Goal: Answer question/provide support

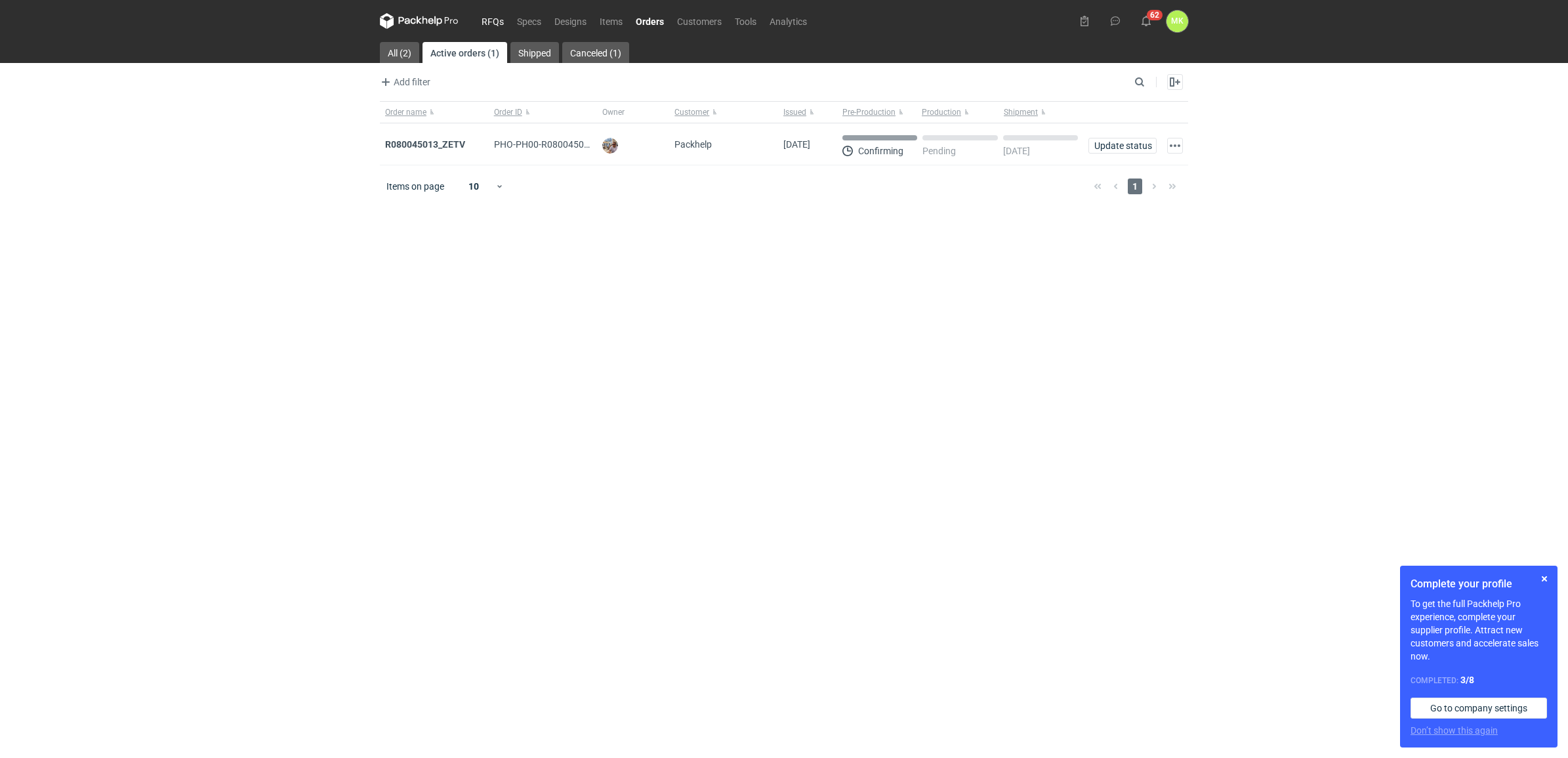
click at [499, 16] on link "RFQs" at bounding box center [492, 21] width 35 height 15
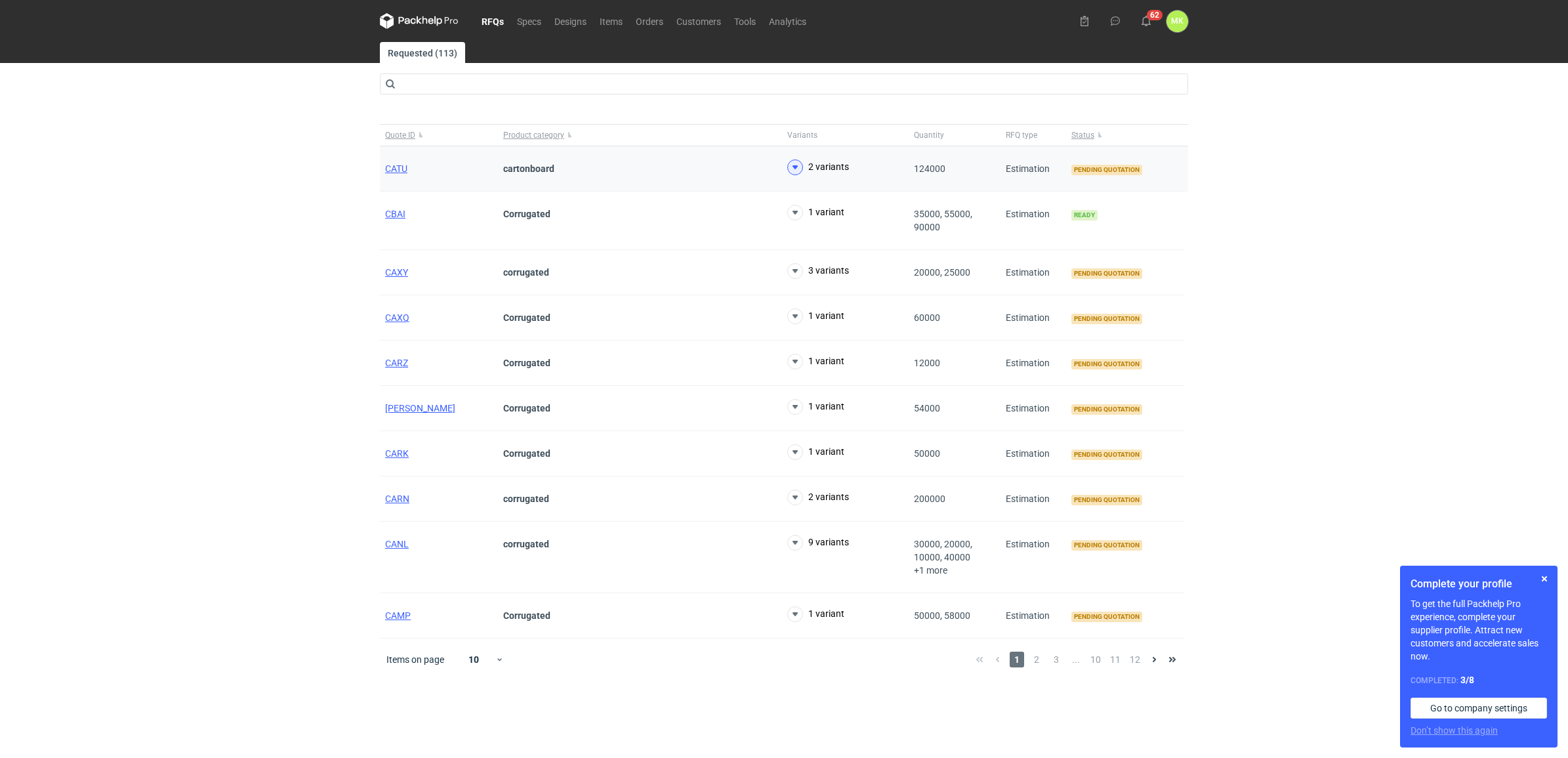
click at [790, 169] on icon at bounding box center [795, 166] width 15 height 15
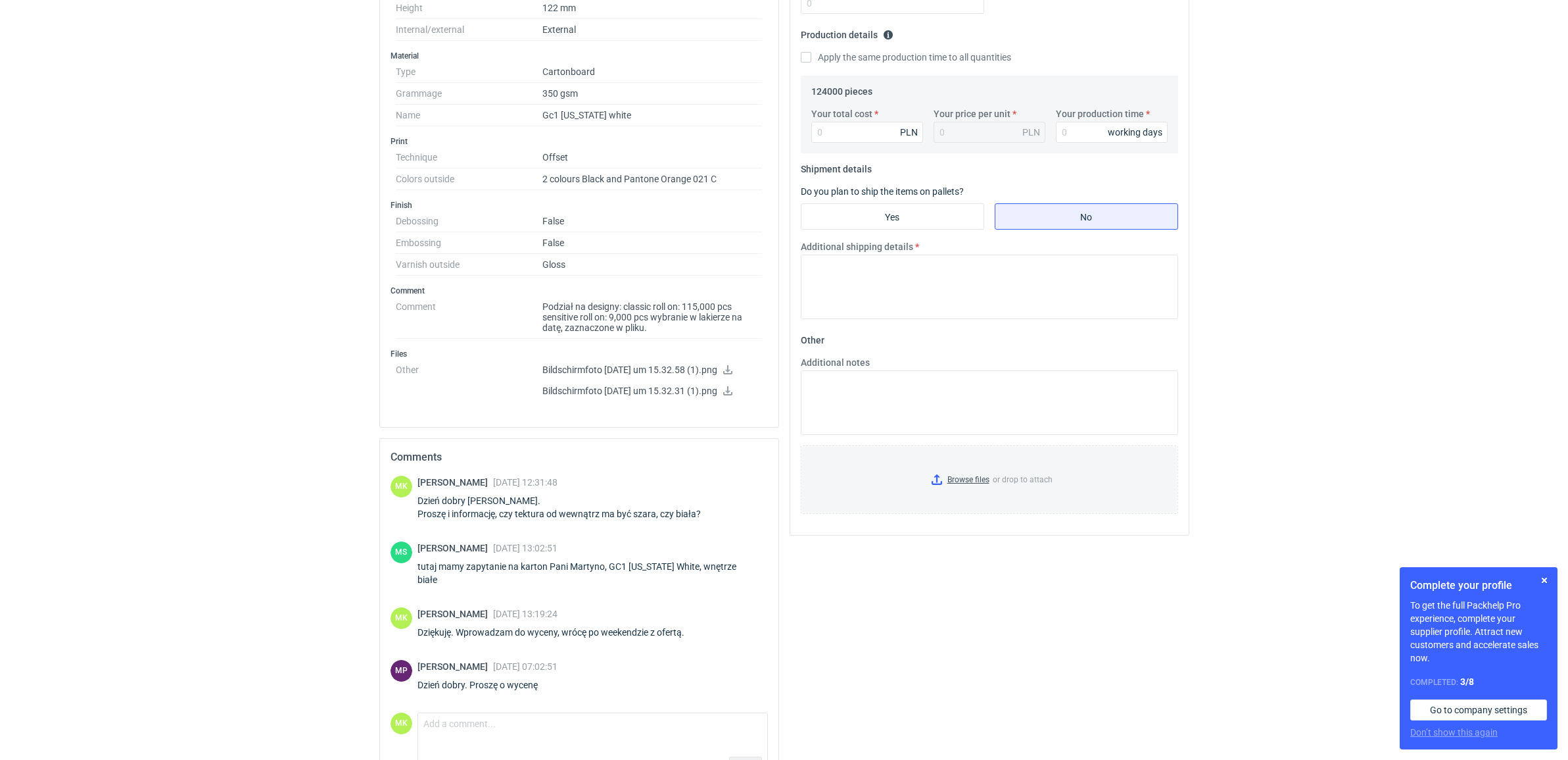
scroll to position [411, 0]
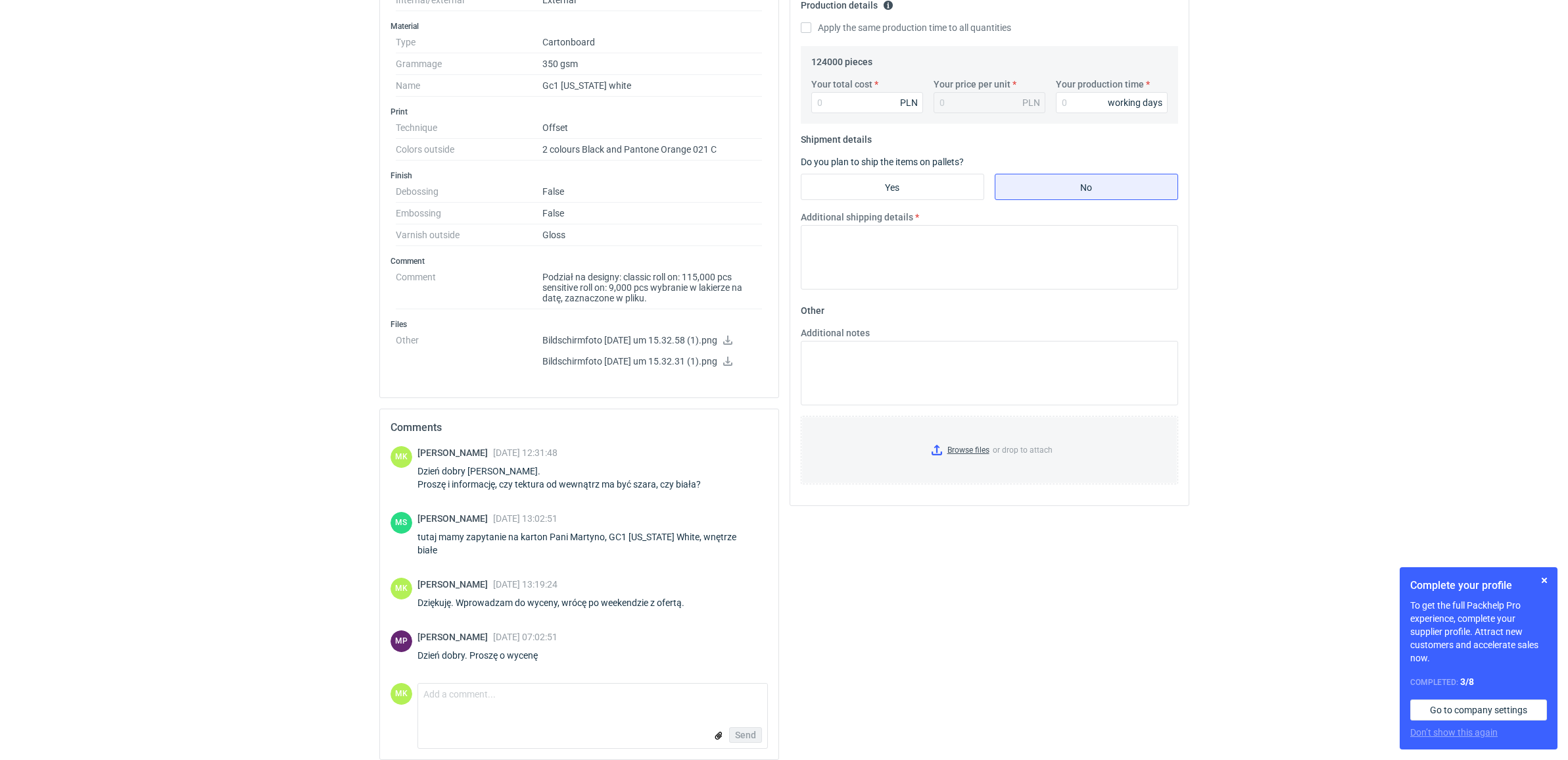
click at [544, 701] on form "Comment message Send" at bounding box center [592, 716] width 350 height 66
click at [521, 694] on textarea "Comment message" at bounding box center [593, 697] width 349 height 28
type textarea "Dzień dobry. Dzisiaj oferta będzie gotowa."
click at [760, 727] on button "Send" at bounding box center [745, 735] width 33 height 15
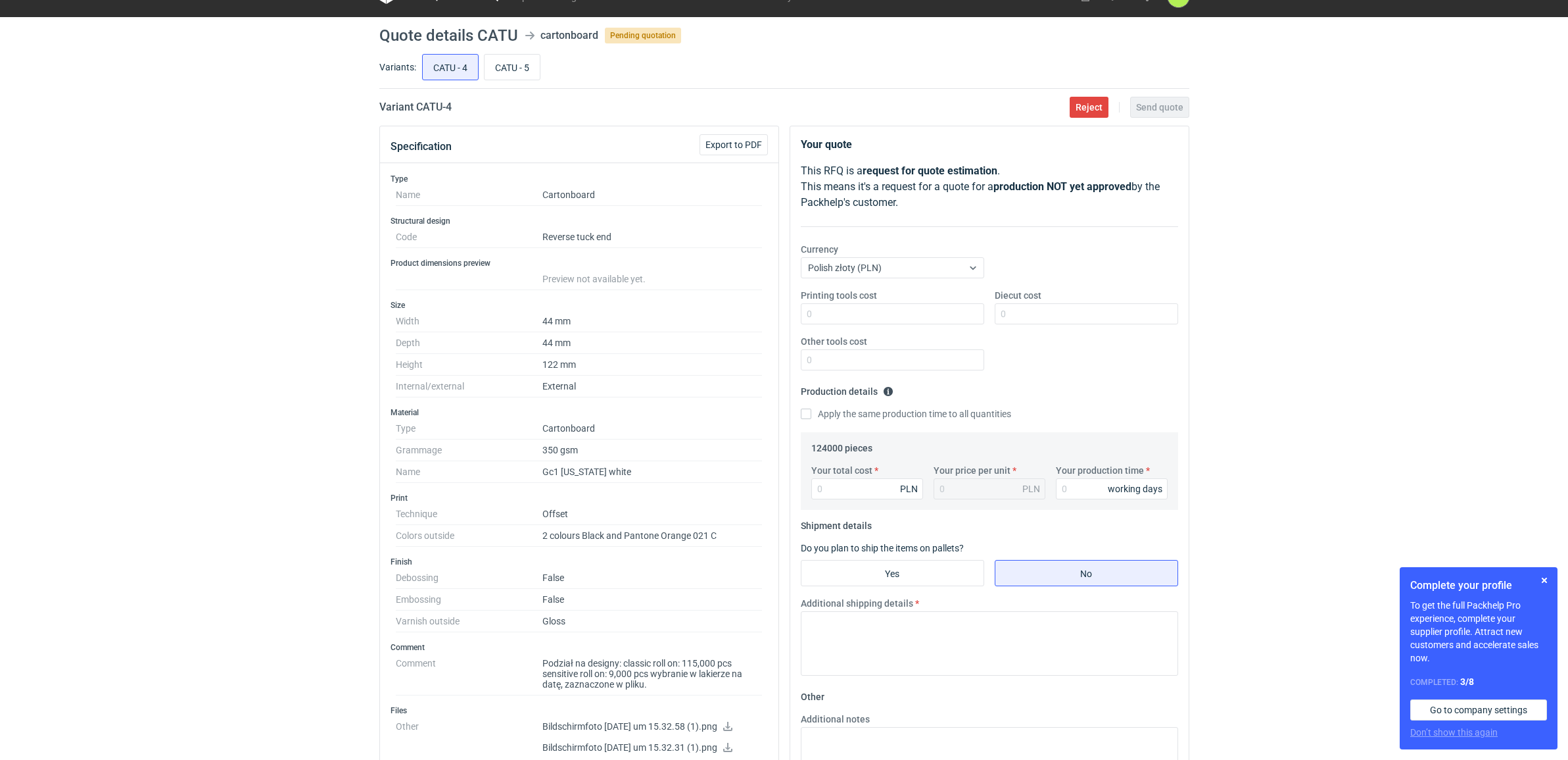
scroll to position [0, 0]
